Goal: Information Seeking & Learning: Understand process/instructions

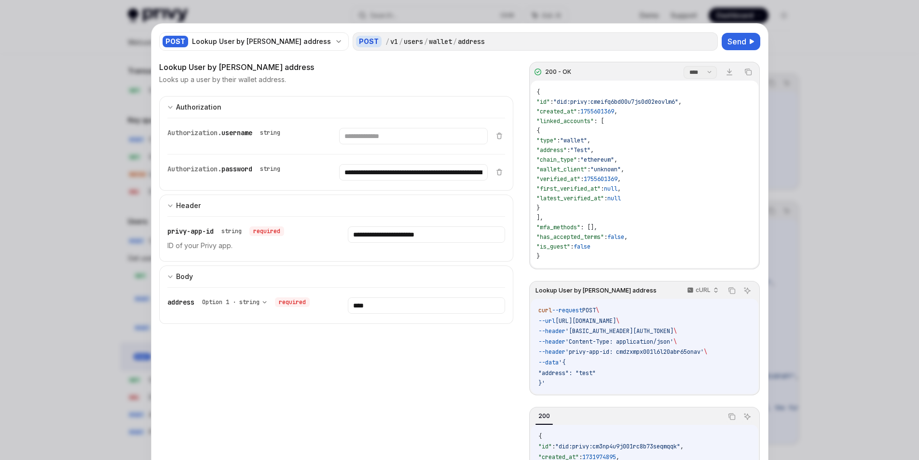
click at [396, 320] on div "**********" at bounding box center [336, 305] width 338 height 36
click at [290, 339] on div "**********" at bounding box center [336, 291] width 354 height 460
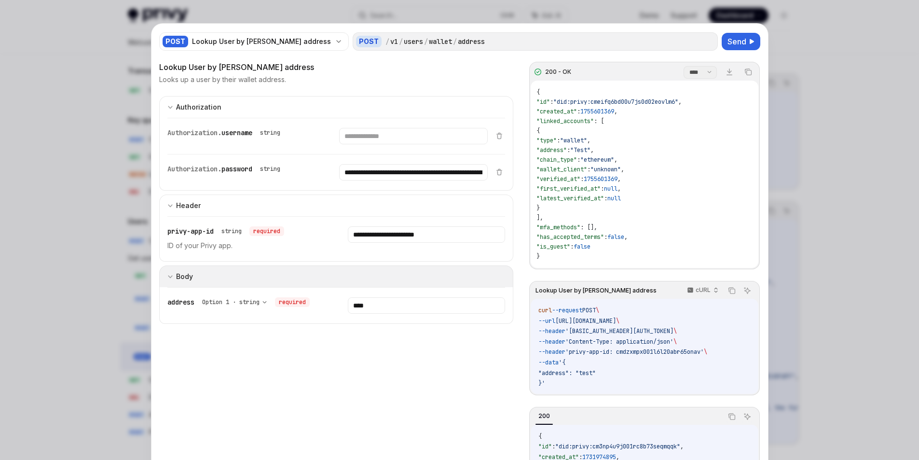
click at [176, 274] on div "Body" at bounding box center [184, 277] width 17 height 12
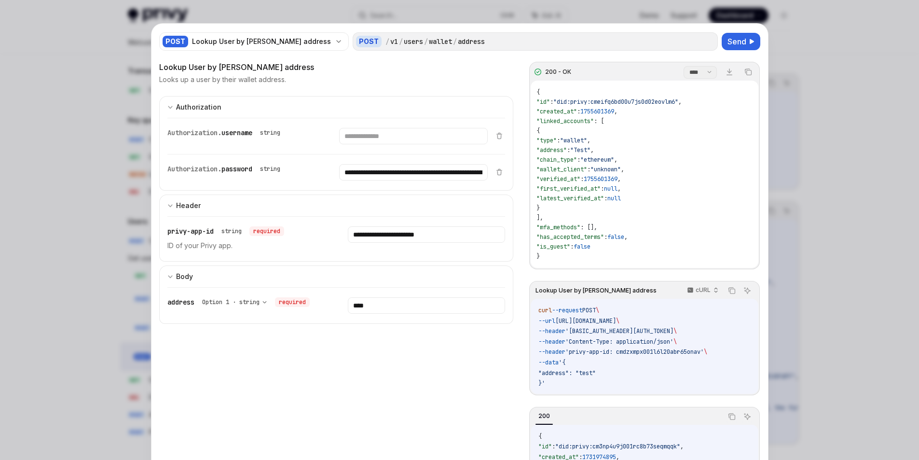
click at [257, 245] on p "ID of your Privy app." at bounding box center [245, 246] width 157 height 12
